Goal: Task Accomplishment & Management: Manage account settings

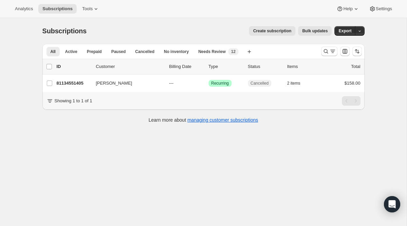
click at [321, 55] on div at bounding box center [329, 50] width 16 height 9
click at [334, 50] on icon "Search and filter results" at bounding box center [332, 50] width 5 height 1
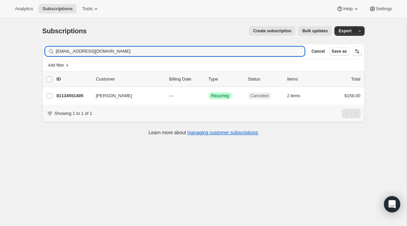
drag, startPoint x: 163, startPoint y: 53, endPoint x: 15, endPoint y: 35, distance: 149.7
click at [15, 35] on div "Subscriptions. This page is ready Subscriptions Create subscription Bulk update…" at bounding box center [203, 131] width 407 height 226
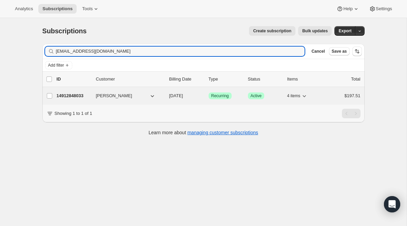
type input "[EMAIL_ADDRESS][DOMAIN_NAME]"
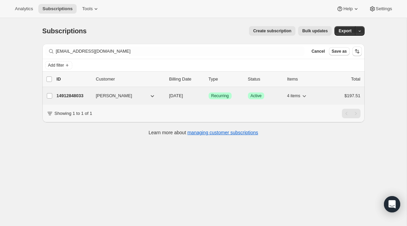
click at [220, 96] on span "Recurring" at bounding box center [220, 95] width 18 height 5
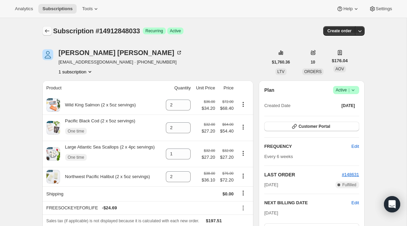
click at [49, 34] on icon "Subscriptions" at bounding box center [47, 30] width 7 height 7
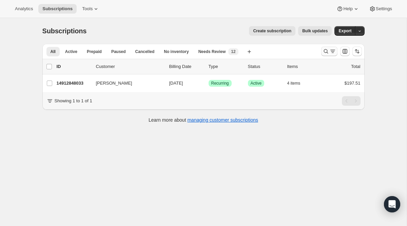
click at [326, 48] on icon "Search and filter results" at bounding box center [326, 51] width 7 height 7
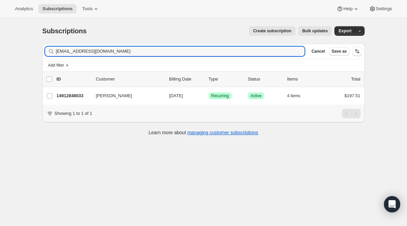
drag, startPoint x: 185, startPoint y: 52, endPoint x: 36, endPoint y: 36, distance: 149.0
click at [36, 36] on div "Subscriptions. This page is ready Subscriptions Create subscription Bulk update…" at bounding box center [203, 80] width 339 height 124
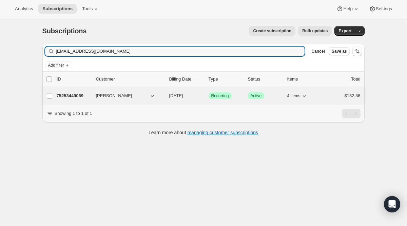
type input "[EMAIL_ADDRESS][DOMAIN_NAME]"
click at [217, 95] on span "Recurring" at bounding box center [220, 95] width 18 height 5
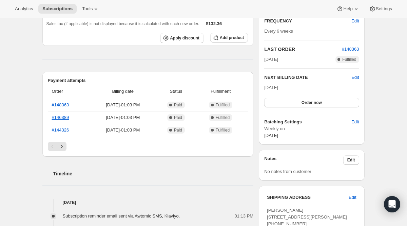
scroll to position [31, 0]
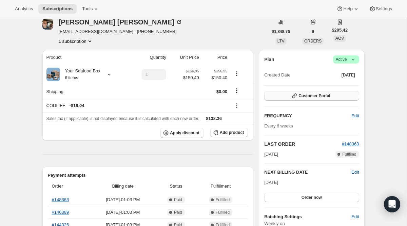
click at [309, 99] on button "Customer Portal" at bounding box center [311, 95] width 95 height 9
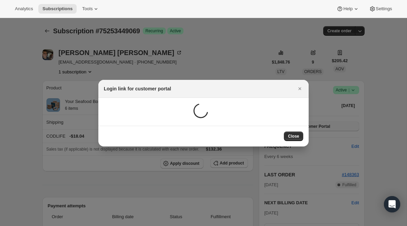
scroll to position [0, 0]
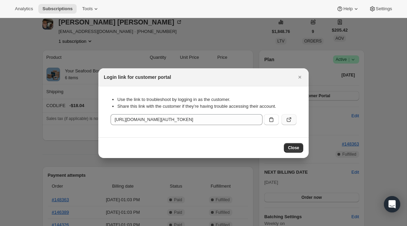
click at [291, 116] on icon ":r7l:" at bounding box center [289, 119] width 7 height 7
click at [272, 120] on icon ":r7l:" at bounding box center [271, 119] width 7 height 7
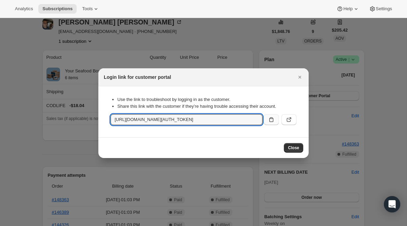
click at [83, 48] on div at bounding box center [203, 113] width 407 height 226
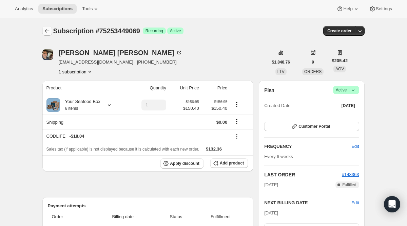
click at [49, 30] on icon "Subscriptions" at bounding box center [47, 30] width 7 height 7
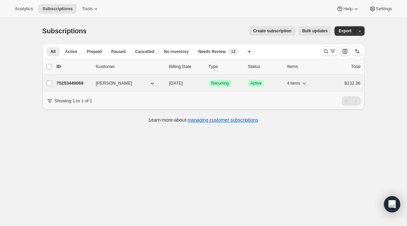
click at [219, 86] on span "Success Recurring" at bounding box center [220, 83] width 23 height 7
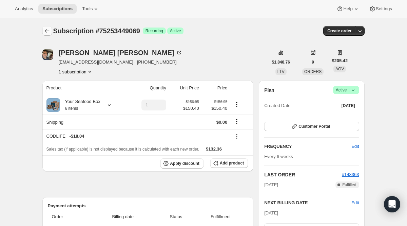
click at [48, 34] on button "Subscriptions" at bounding box center [46, 30] width 9 height 9
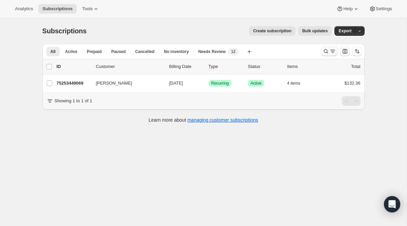
click at [325, 55] on button "Search and filter results" at bounding box center [329, 50] width 16 height 9
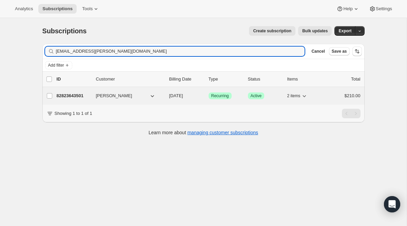
type input "[EMAIL_ADDRESS][PERSON_NAME][DOMAIN_NAME]"
click at [221, 94] on span "Recurring" at bounding box center [220, 95] width 18 height 5
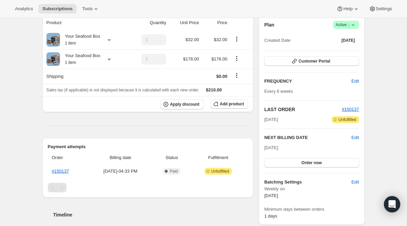
scroll to position [66, 0]
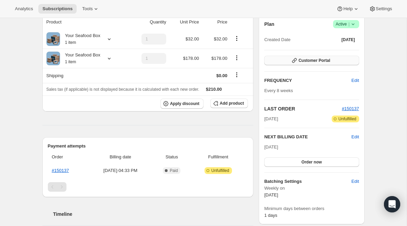
click at [300, 59] on span "Customer Portal" at bounding box center [314, 60] width 32 height 5
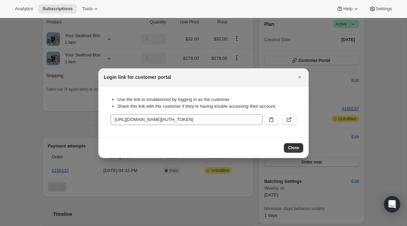
click at [287, 116] on icon ":rh8:" at bounding box center [289, 119] width 7 height 7
